Goal: Information Seeking & Learning: Learn about a topic

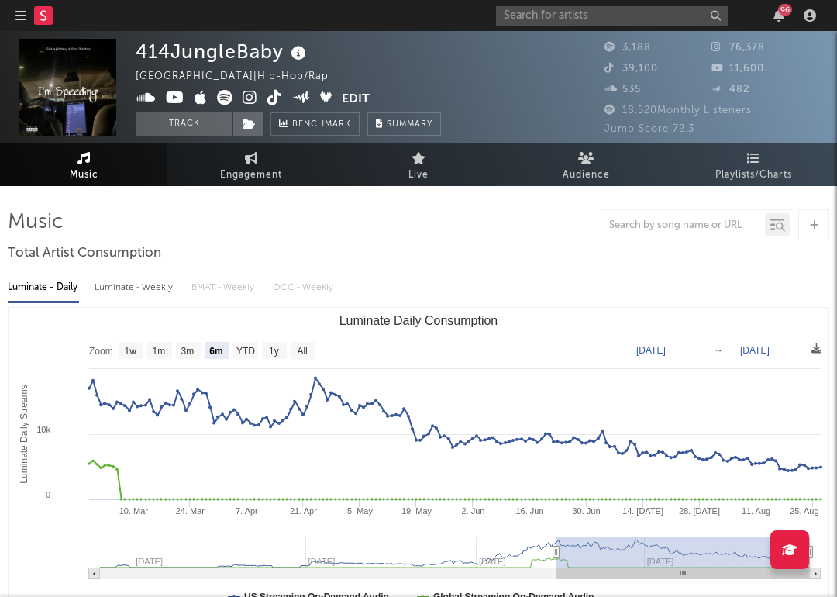
select select "6m"
click at [49, 16] on rect at bounding box center [43, 15] width 19 height 19
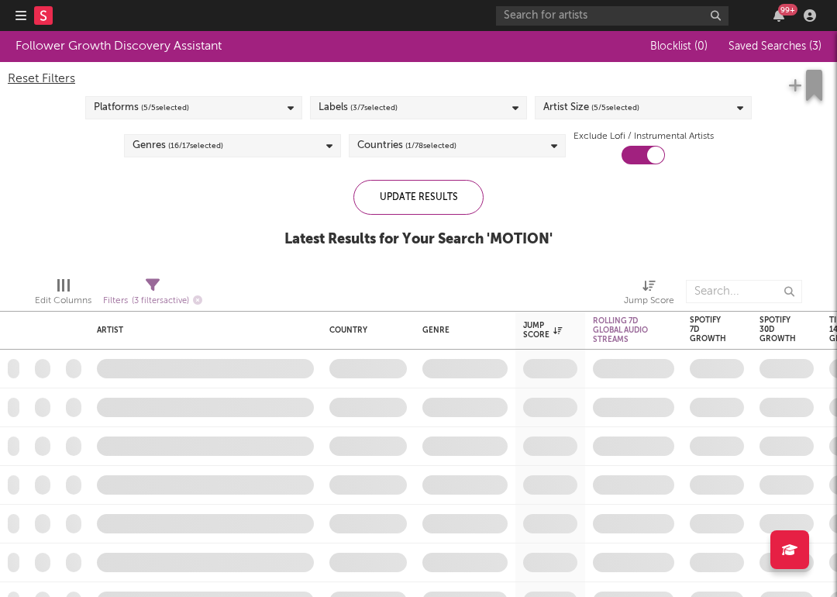
click at [34, 12] on icon at bounding box center [43, 15] width 19 height 19
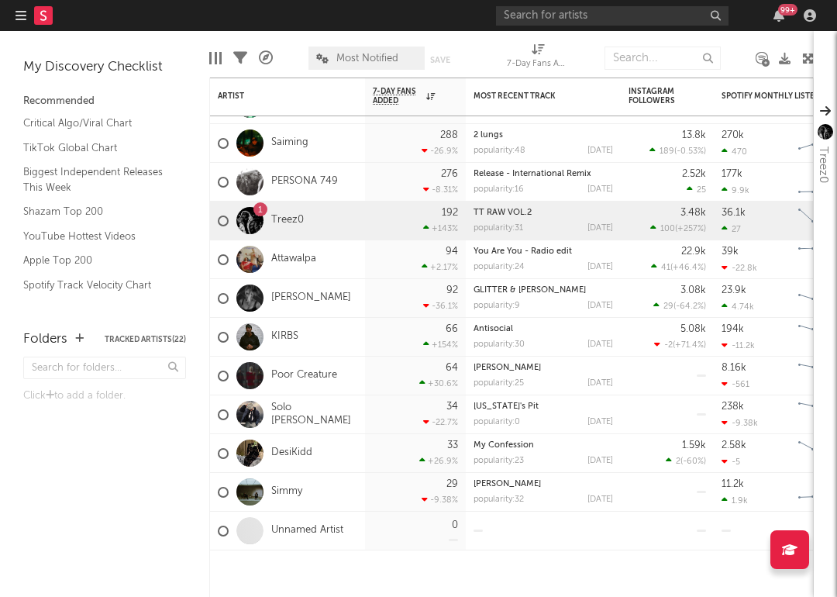
click at [160, 507] on div "Folders Tracked Artists ( 22 ) Click to add a folder." at bounding box center [104, 455] width 209 height 283
click at [284, 486] on link "Simmy" at bounding box center [286, 491] width 31 height 13
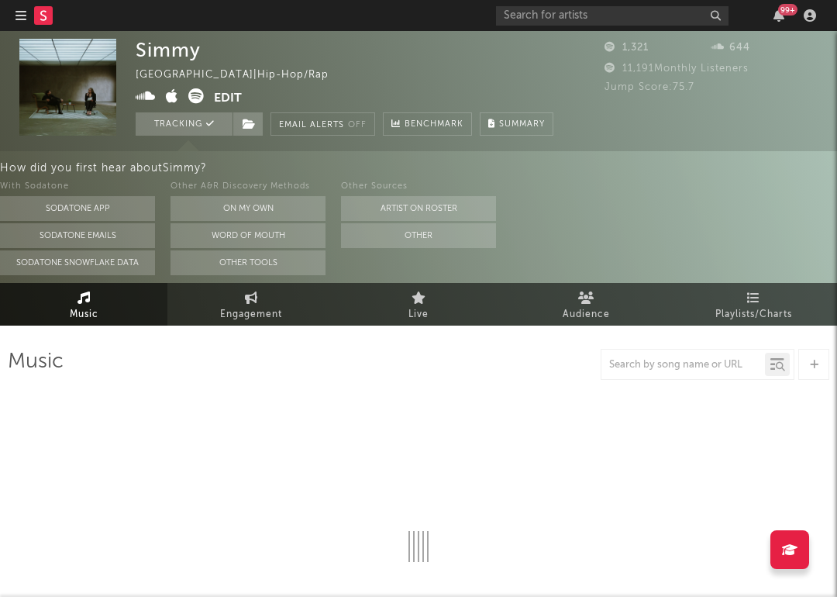
select select "1w"
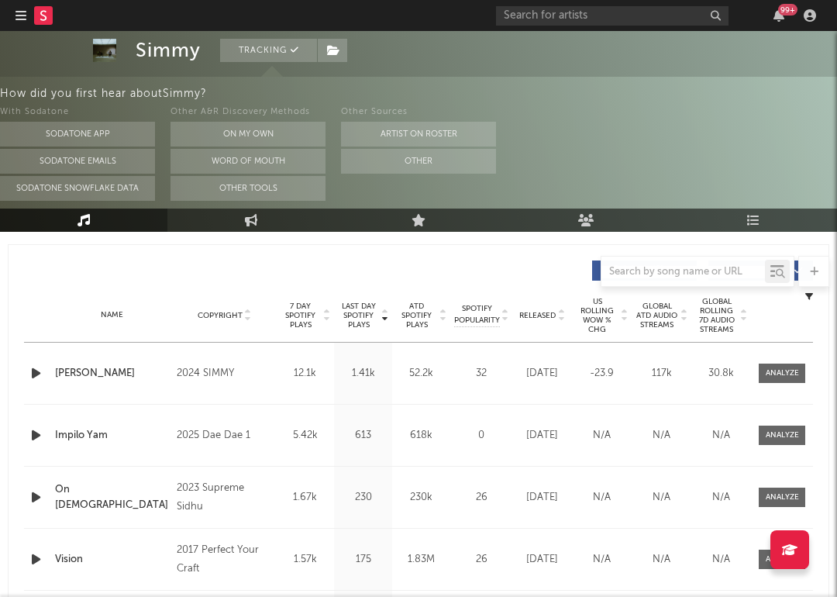
scroll to position [568, 0]
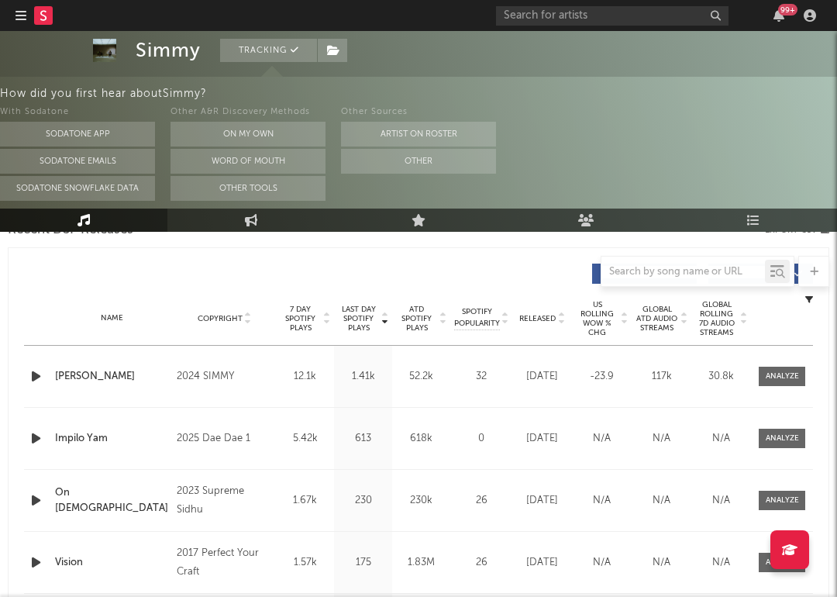
click at [562, 315] on icon at bounding box center [561, 315] width 8 height 6
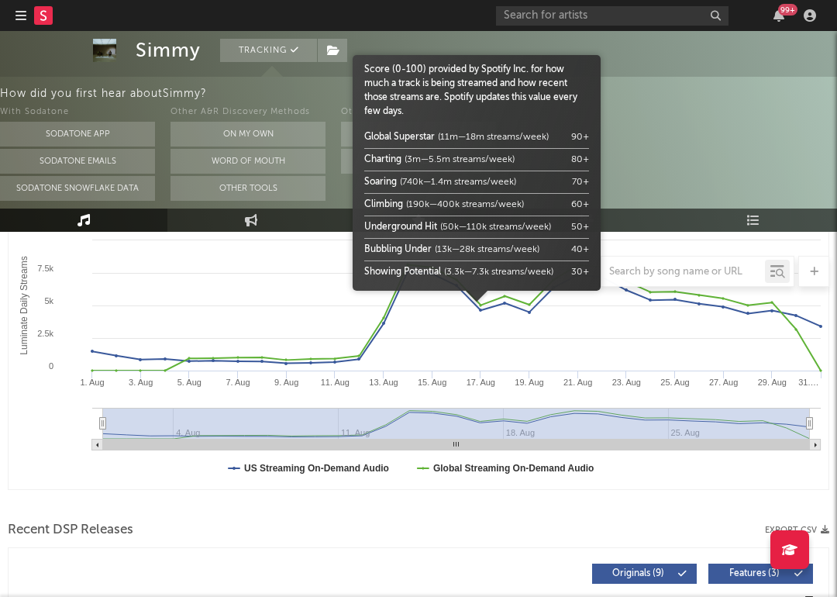
scroll to position [0, 0]
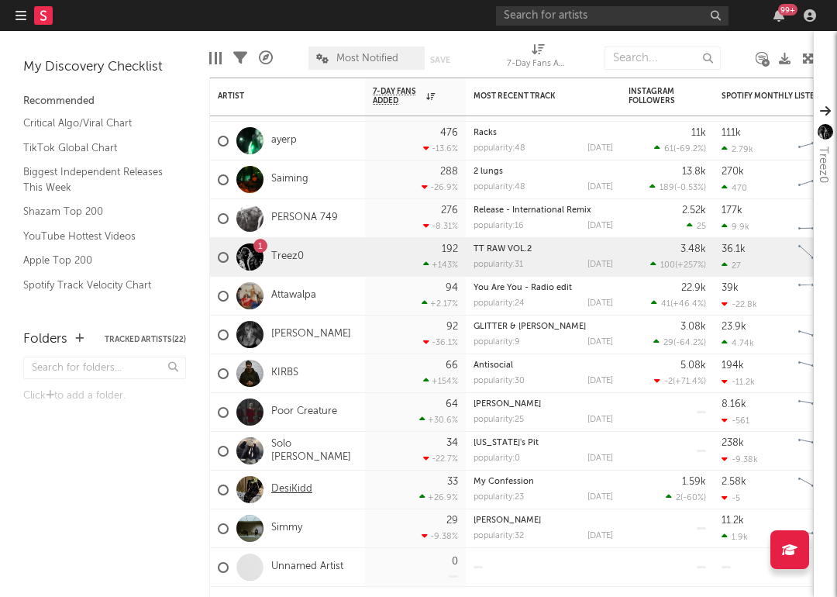
click at [282, 490] on link "DesiKidd" at bounding box center [291, 489] width 41 height 13
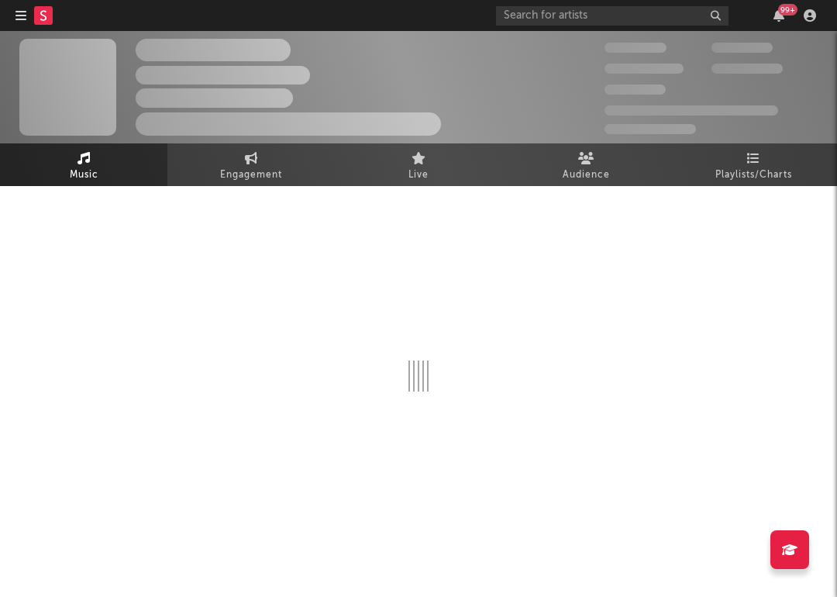
select select "1w"
